Goal: Register for event/course

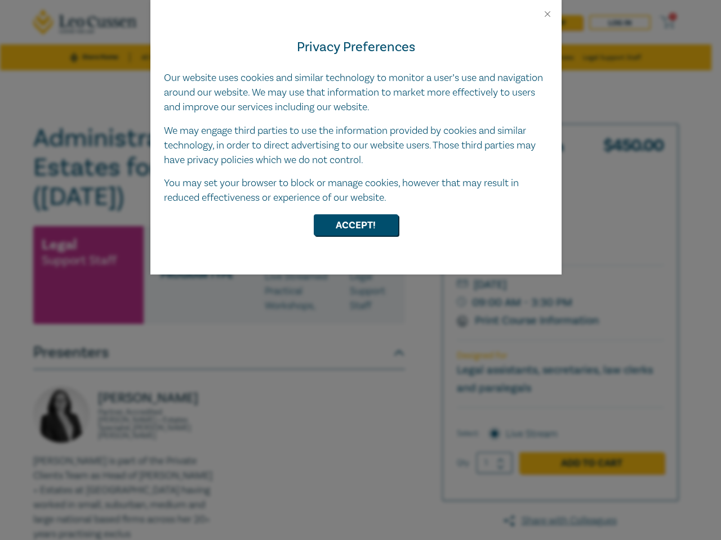
click at [360, 270] on div "Privacy Preferences Our website uses cookies and similar technology to monitor …" at bounding box center [355, 147] width 411 height 256
click at [547, 14] on button "Close" at bounding box center [547, 14] width 10 height 10
